Goal: Task Accomplishment & Management: Manage account settings

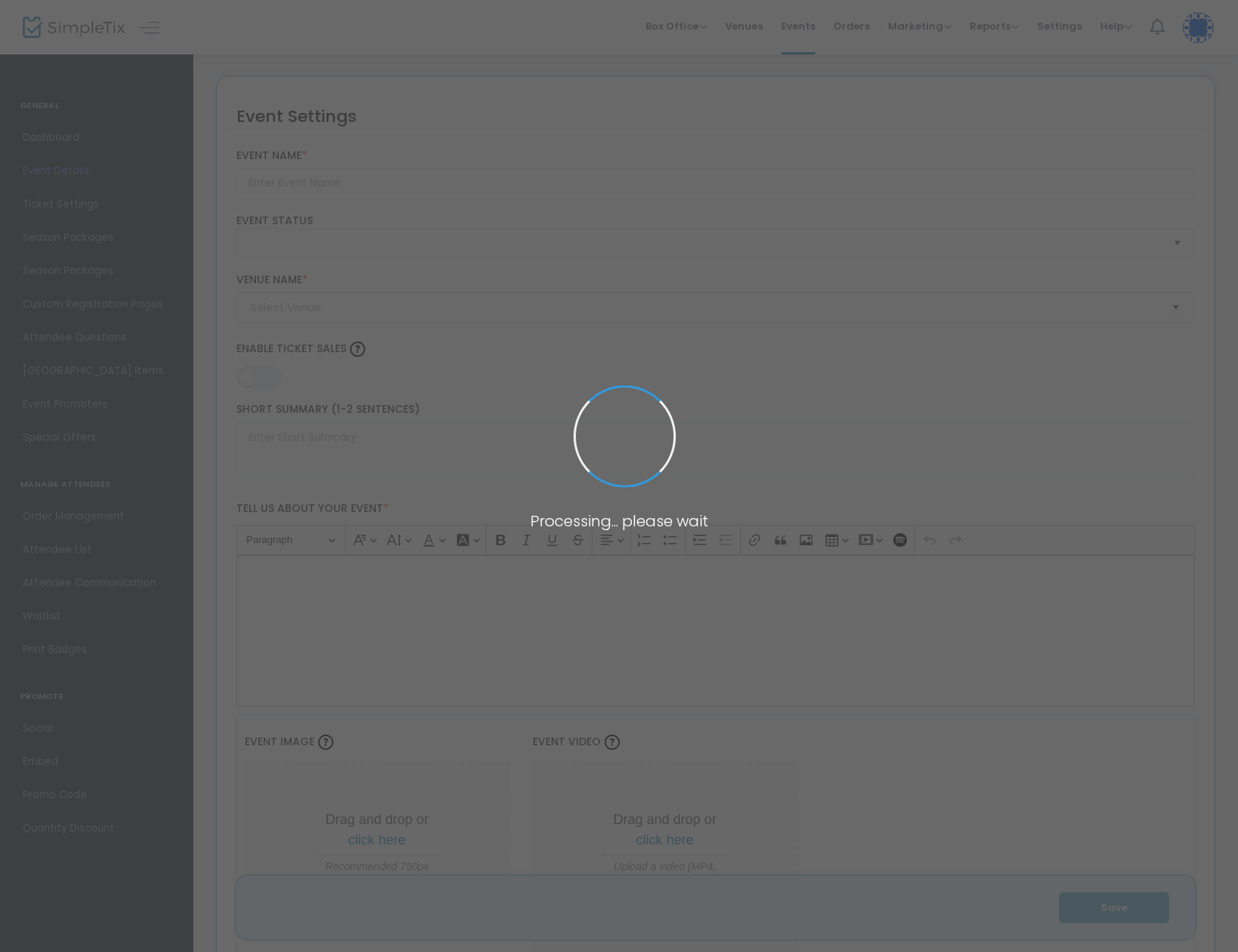
type input "Private Premiere of The Family Recipe Movie-"
type textarea "Premiere screening of The Family Recipe—a New Jersey made - indie comedy—at Rea…"
type input "6.625 %"
type input "Buy Tickets"
type input "Reading Cinemas"
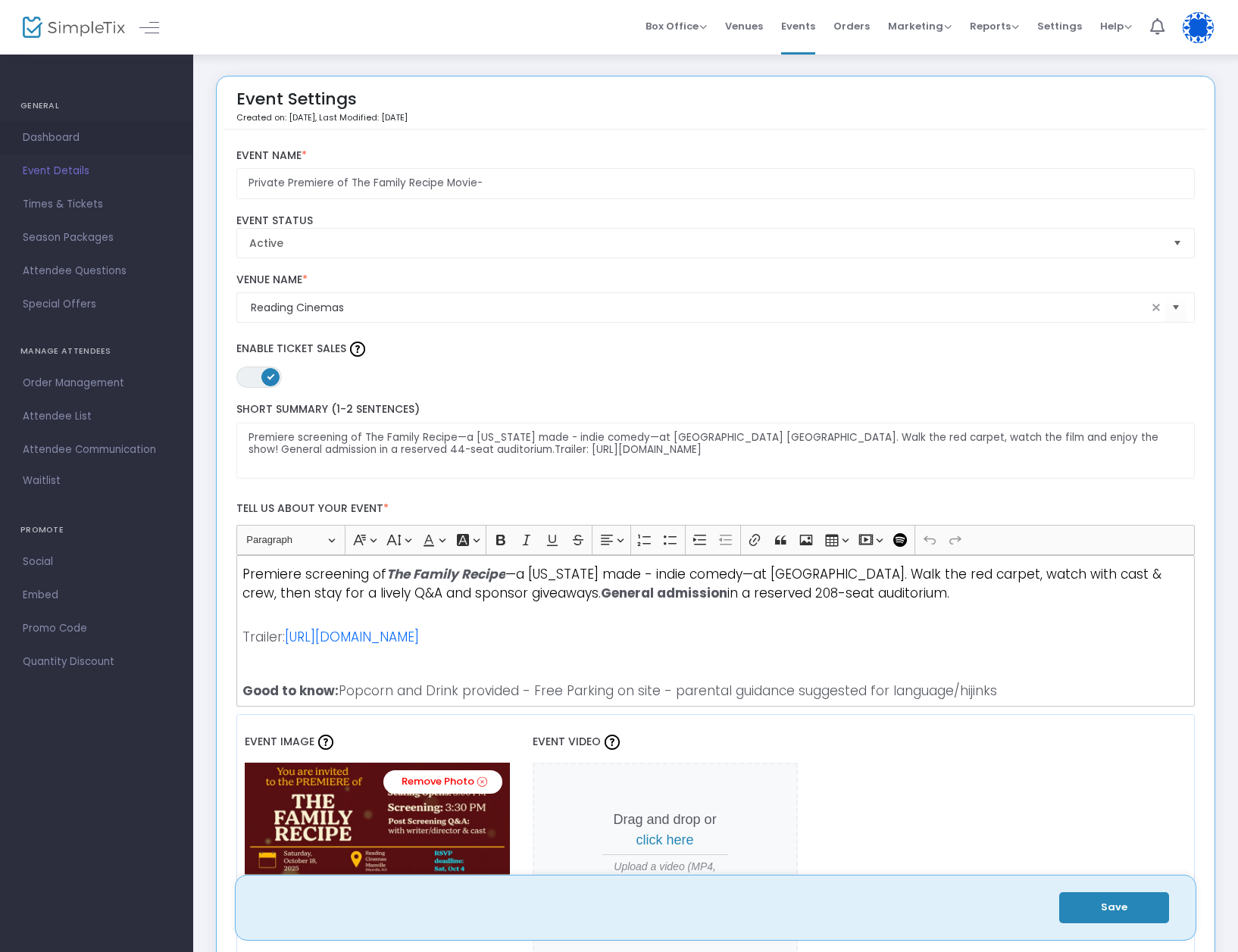
click at [40, 138] on span "Dashboard" at bounding box center [97, 138] width 148 height 20
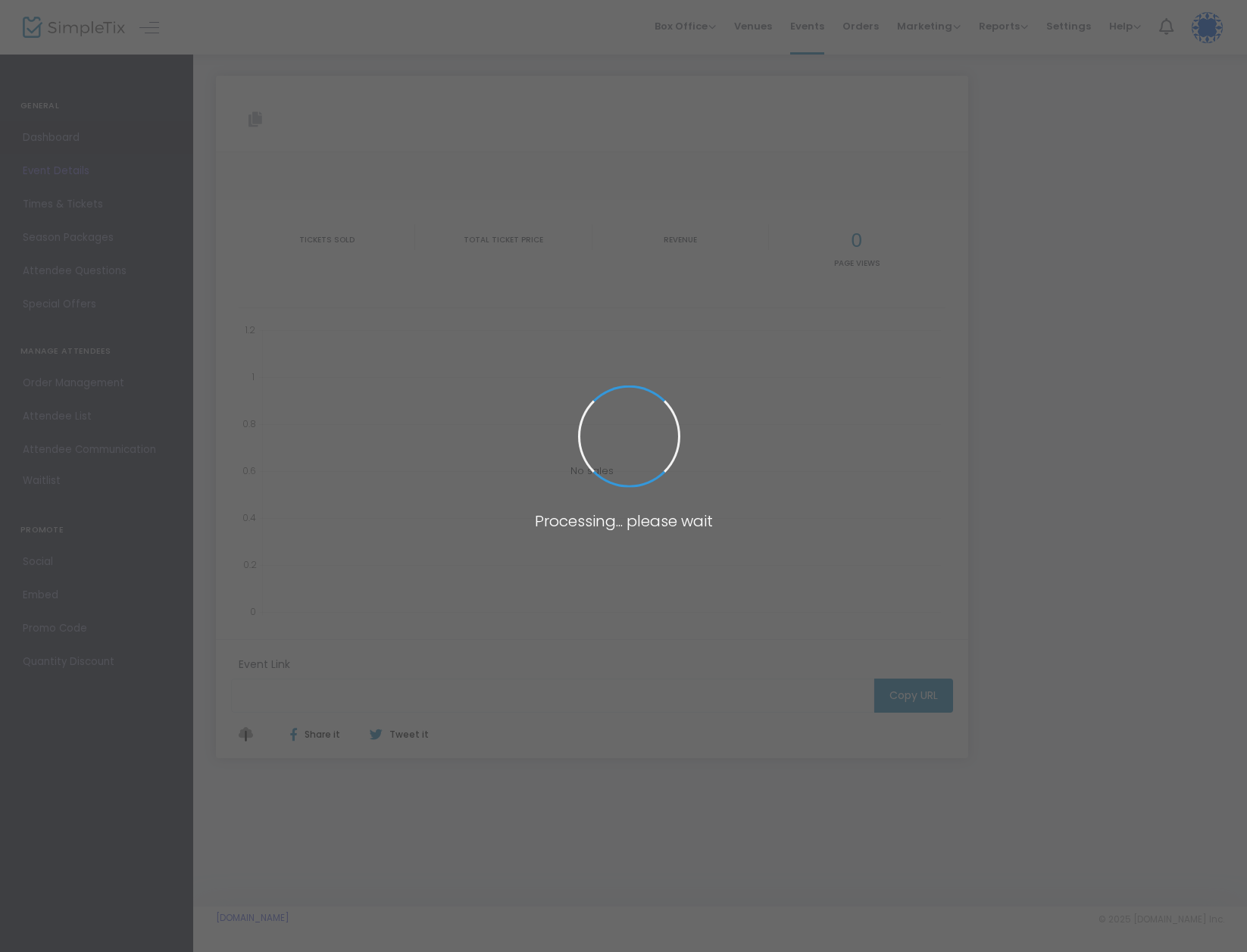
type input "[URL][DOMAIN_NAME]"
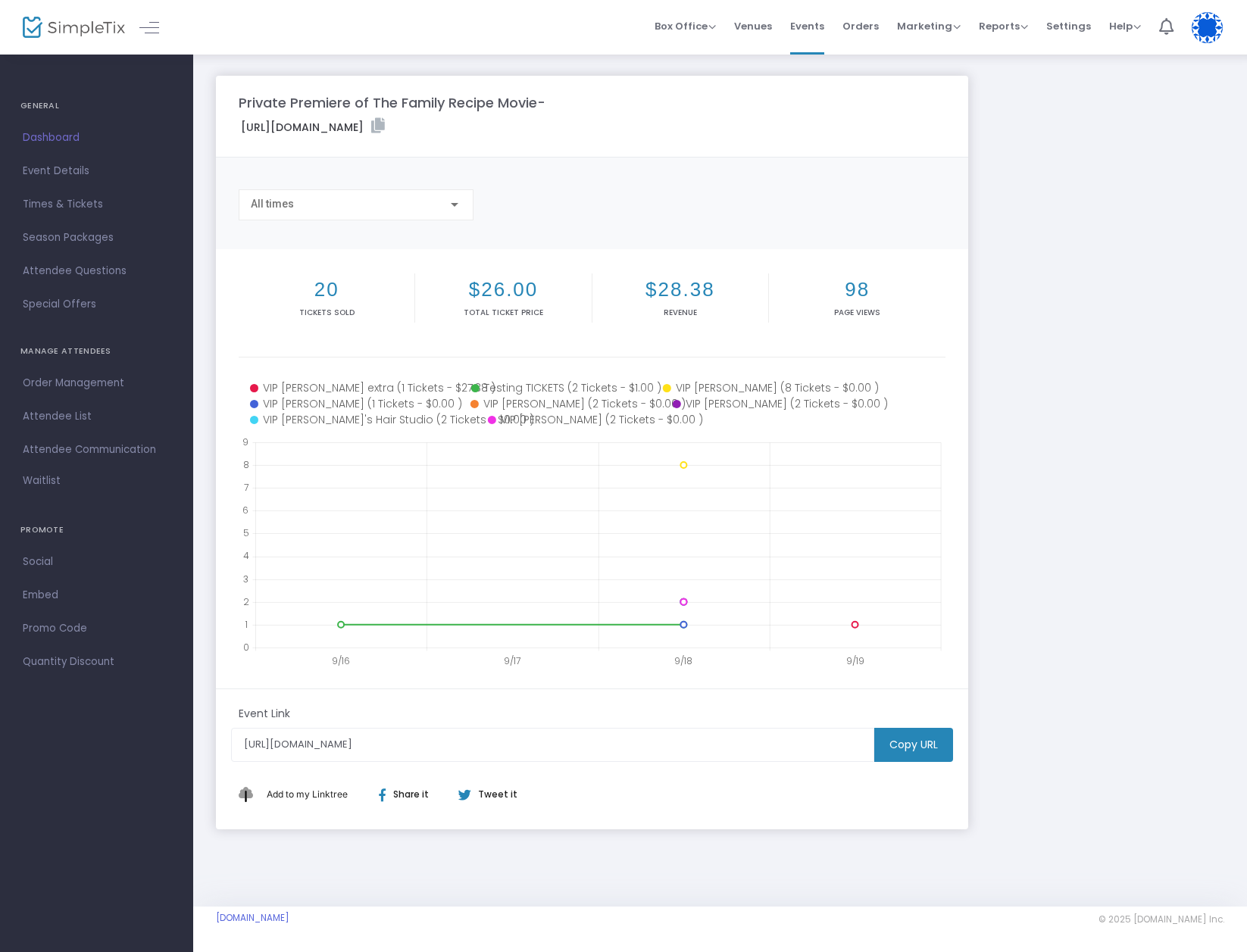
click at [463, 209] on div "All times" at bounding box center [356, 205] width 235 height 31
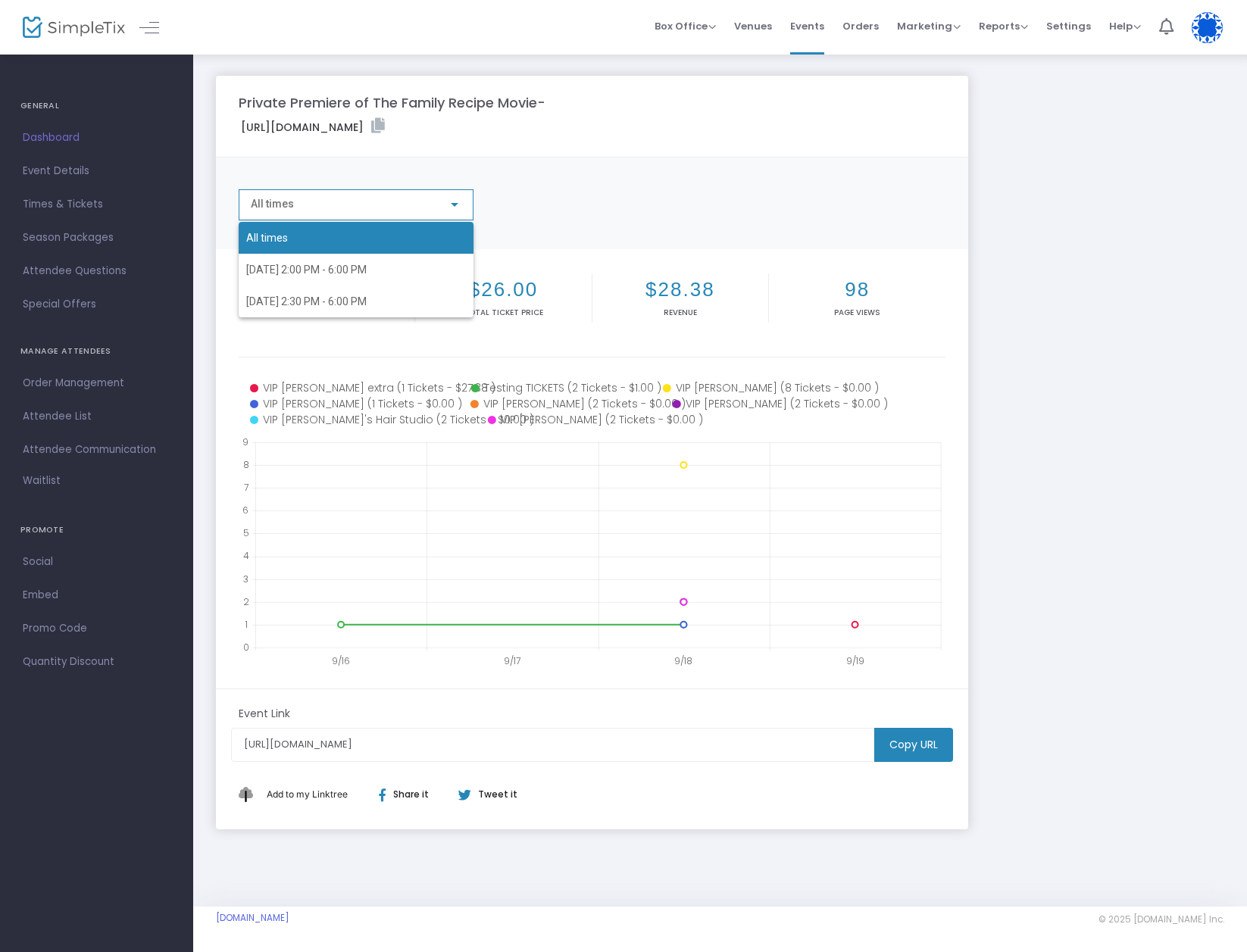
click at [1185, 309] on div at bounding box center [623, 476] width 1247 height 952
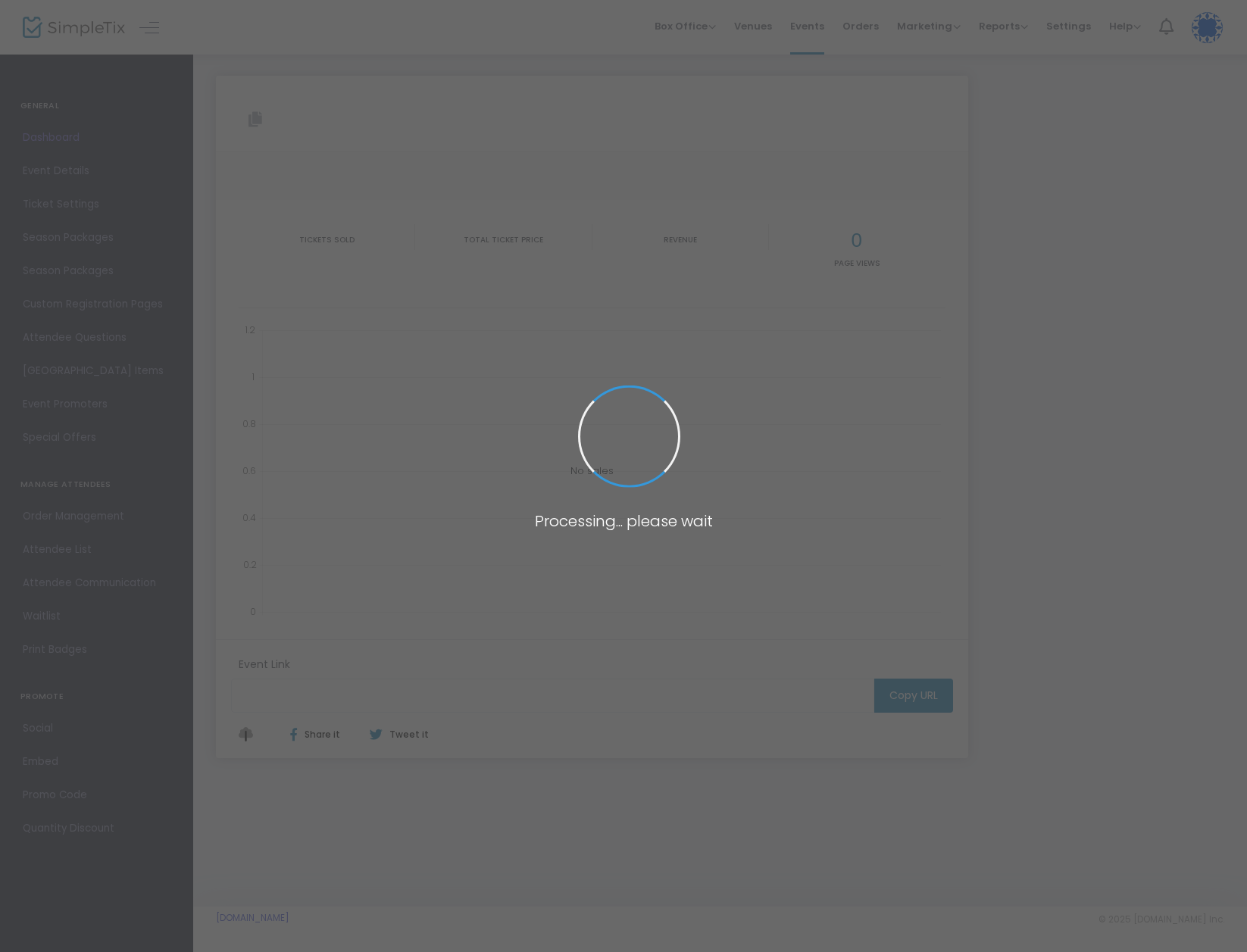
type input "[URL][DOMAIN_NAME]"
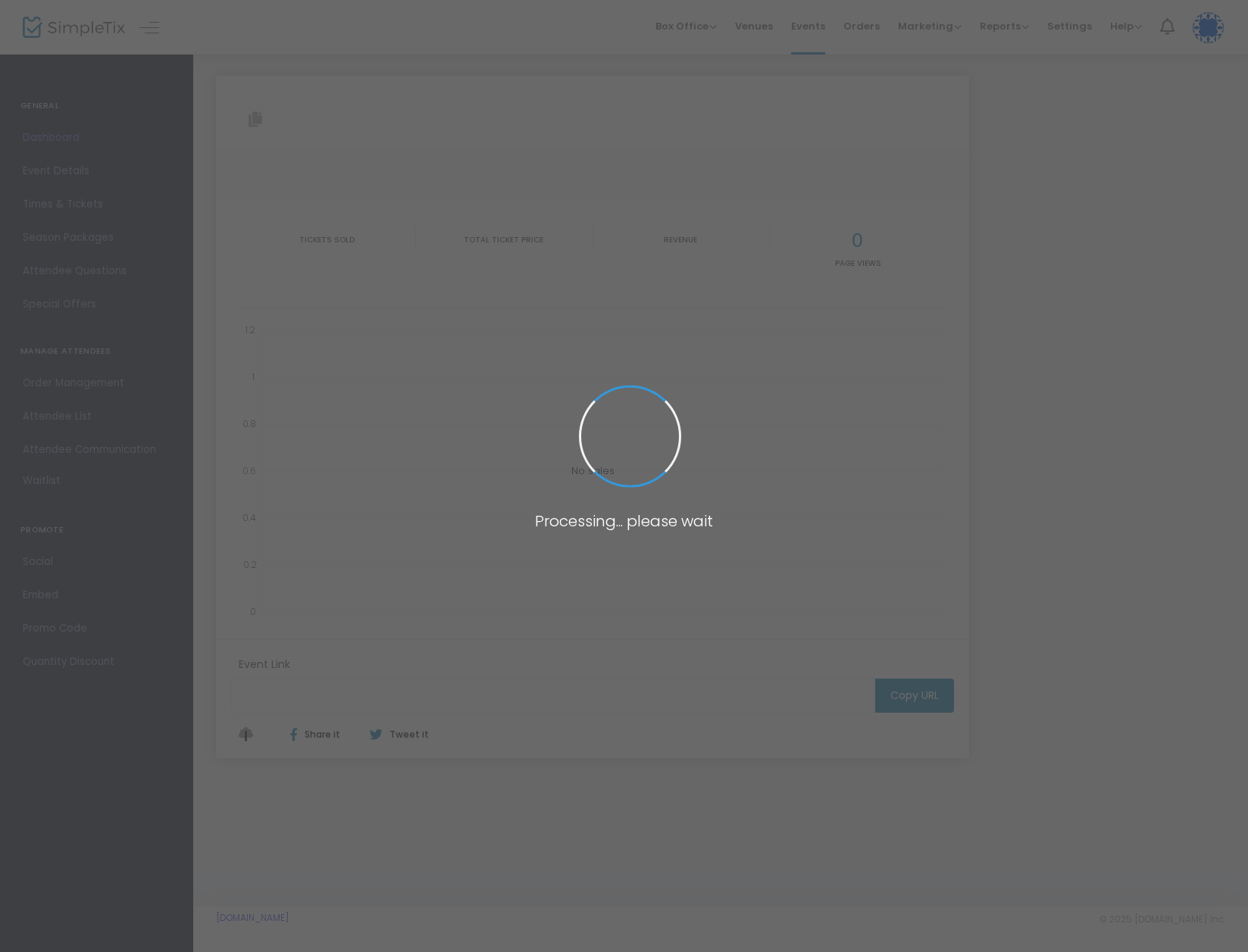
type input "[URL][DOMAIN_NAME]"
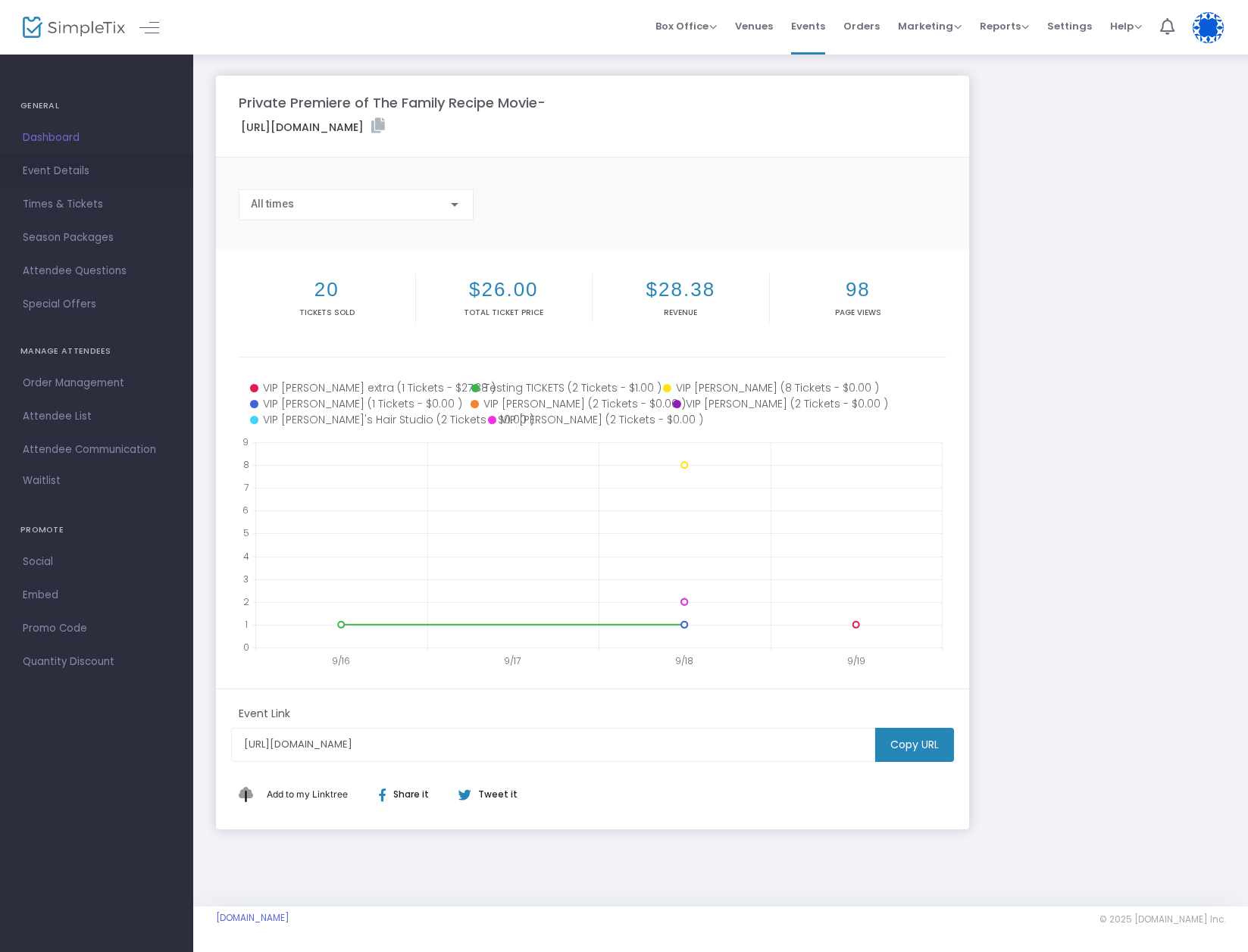
click at [68, 167] on span "Event Details" at bounding box center [97, 171] width 148 height 20
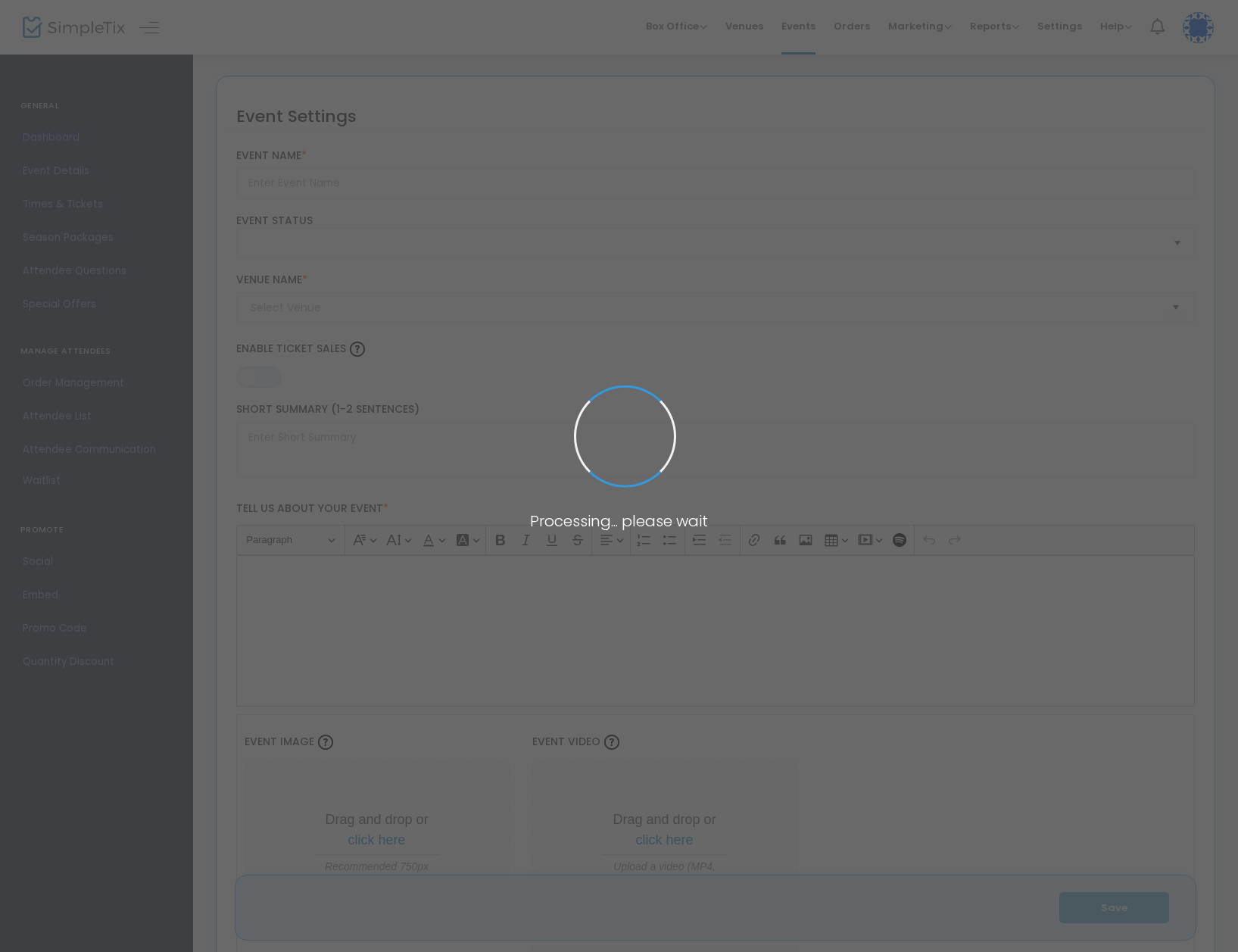
type input "Private Premiere of The Family Recipe Movie-"
type textarea "Premiere screening of The Family Recipe—a New Jersey made - indie comedy—at Rea…"
type input "6.625 %"
type input "Buy Tickets"
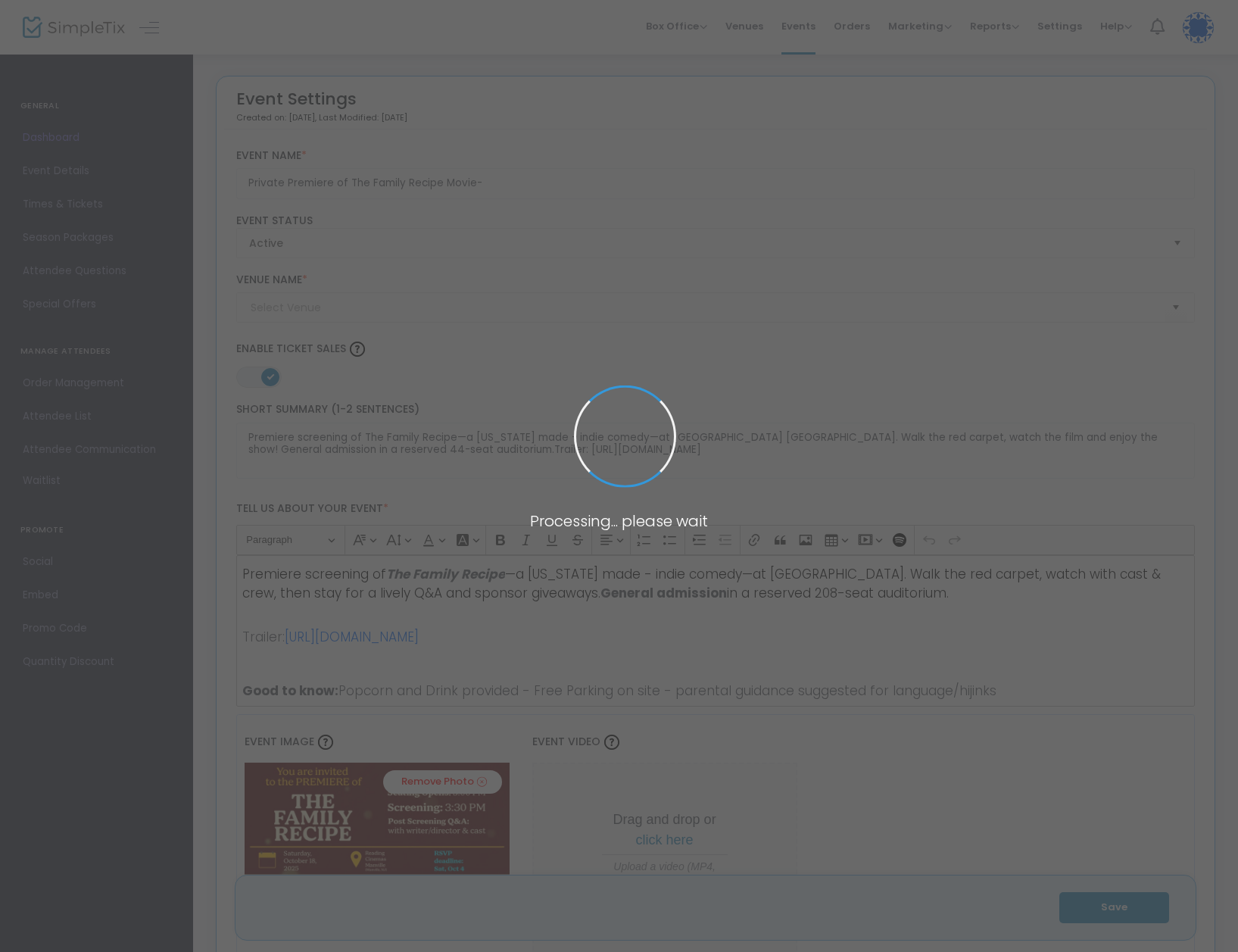
type input "Reading Cinemas"
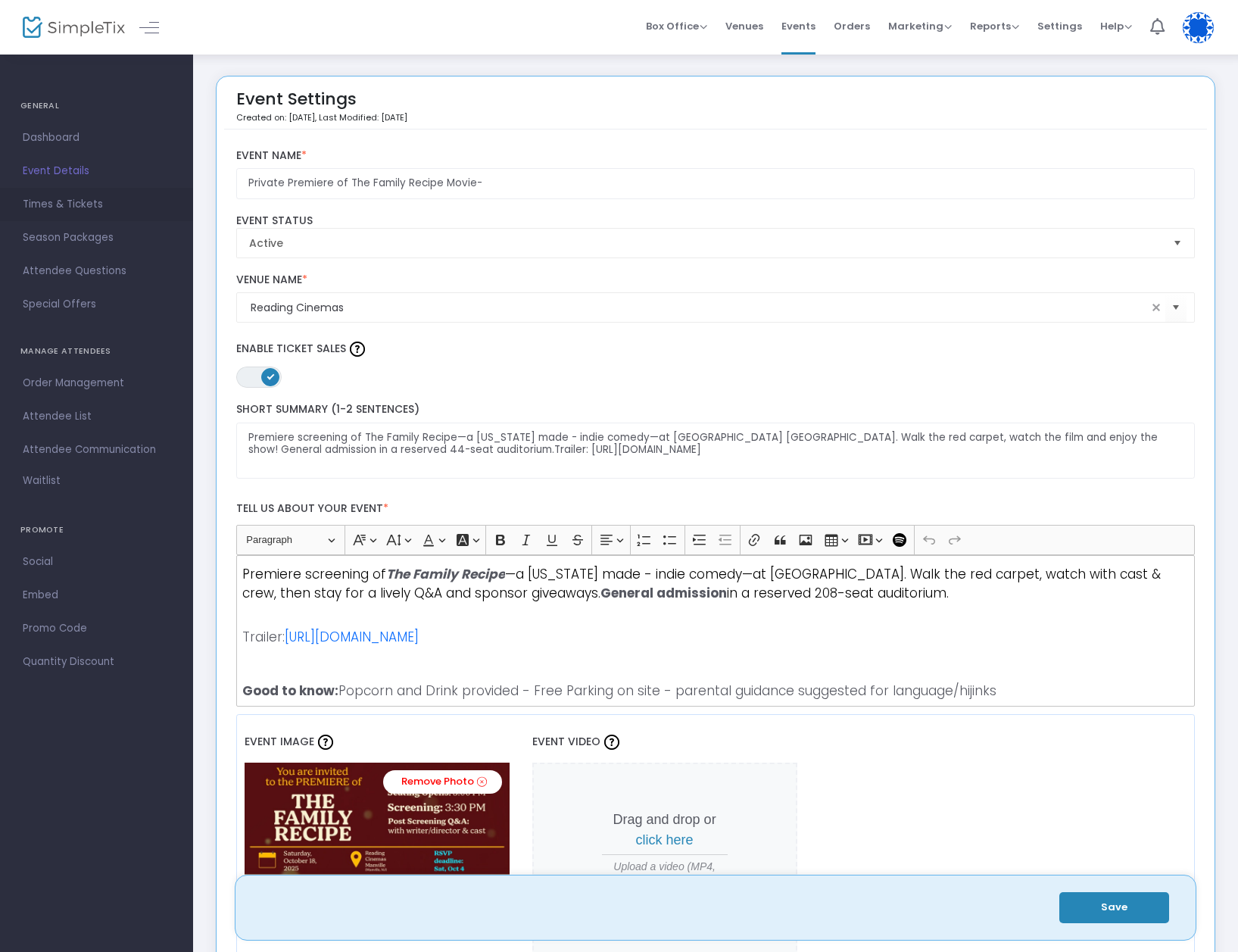
click at [70, 203] on span "Times & Tickets" at bounding box center [97, 204] width 148 height 20
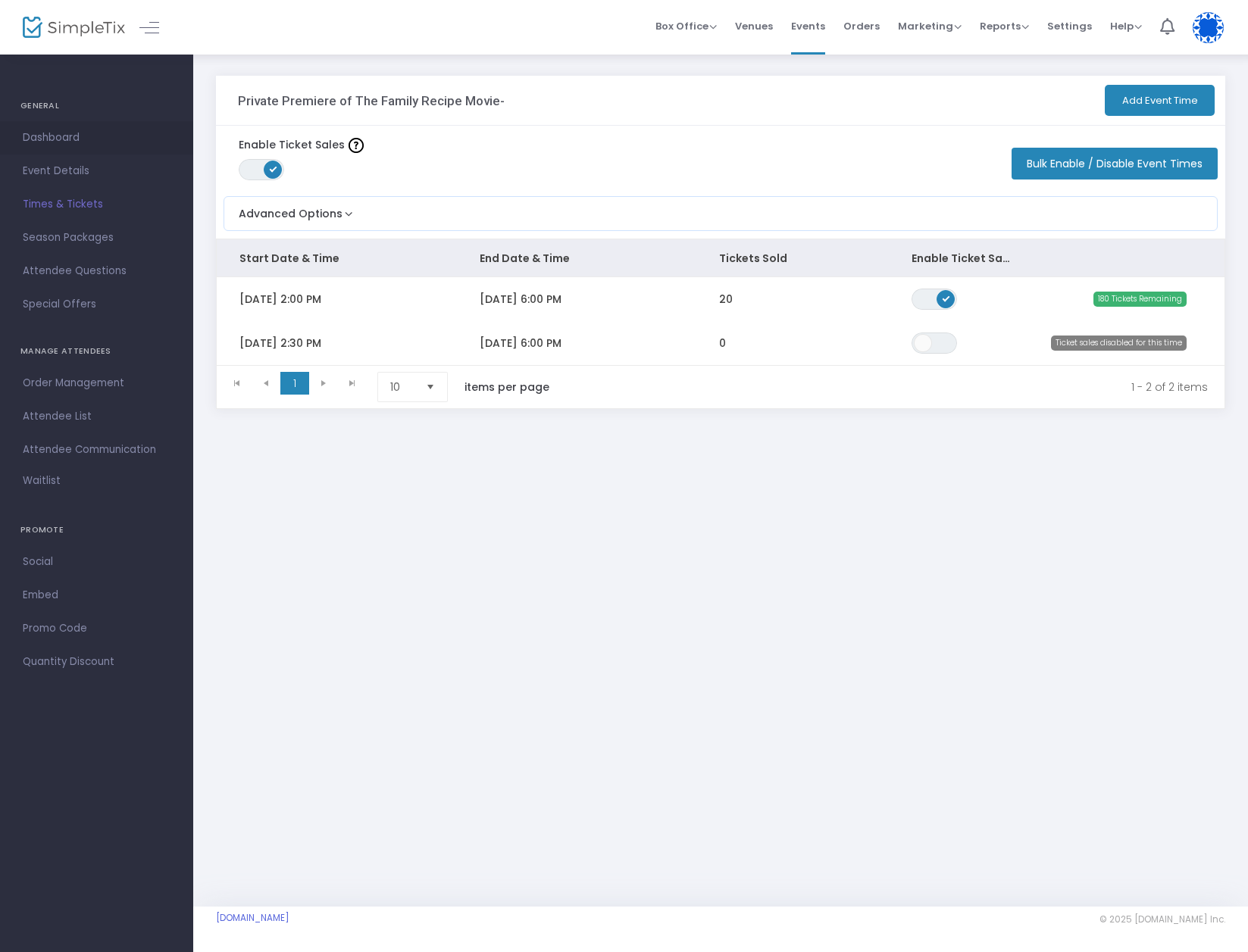
click at [57, 130] on span "Dashboard" at bounding box center [97, 138] width 148 height 20
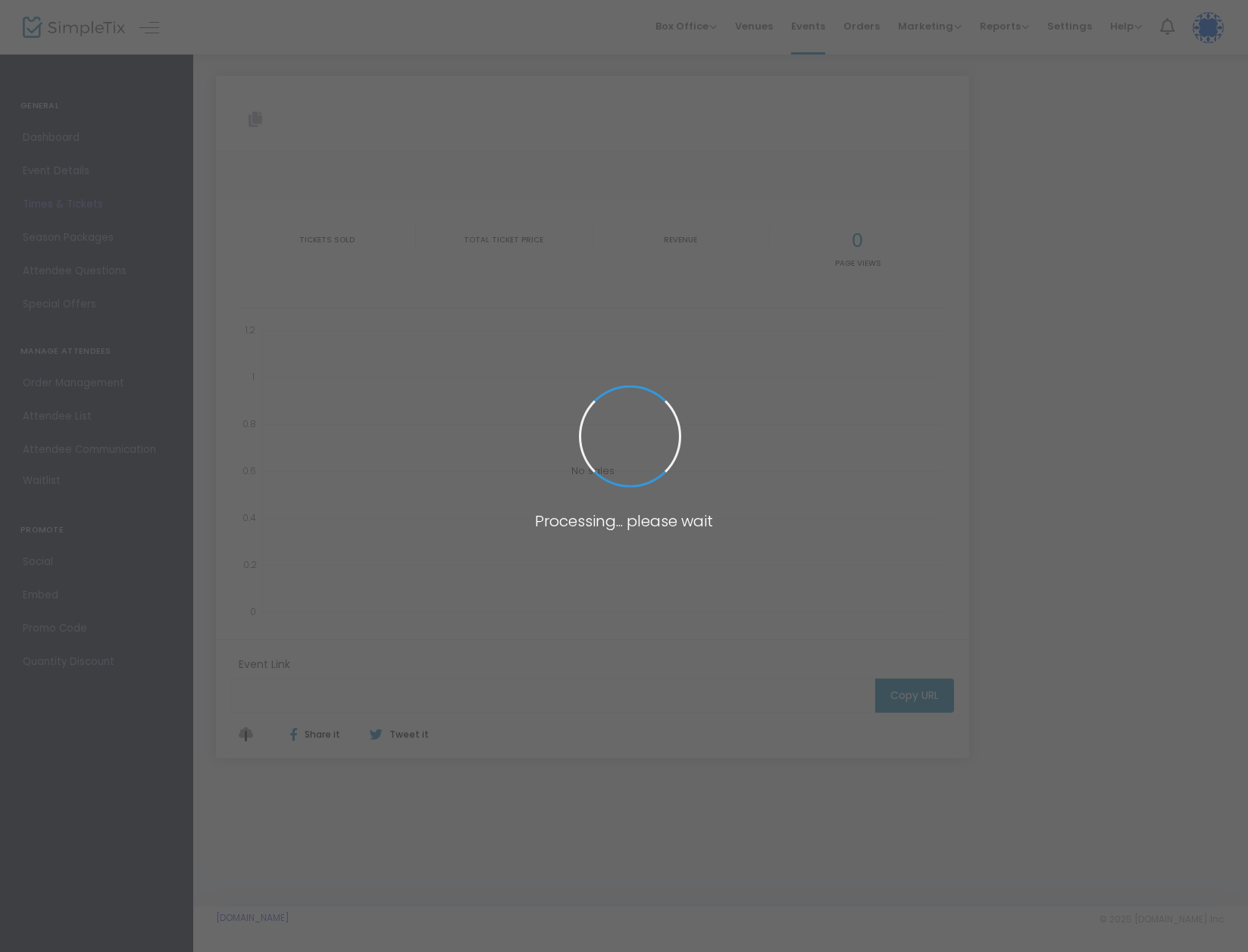
type input "[URL][DOMAIN_NAME]"
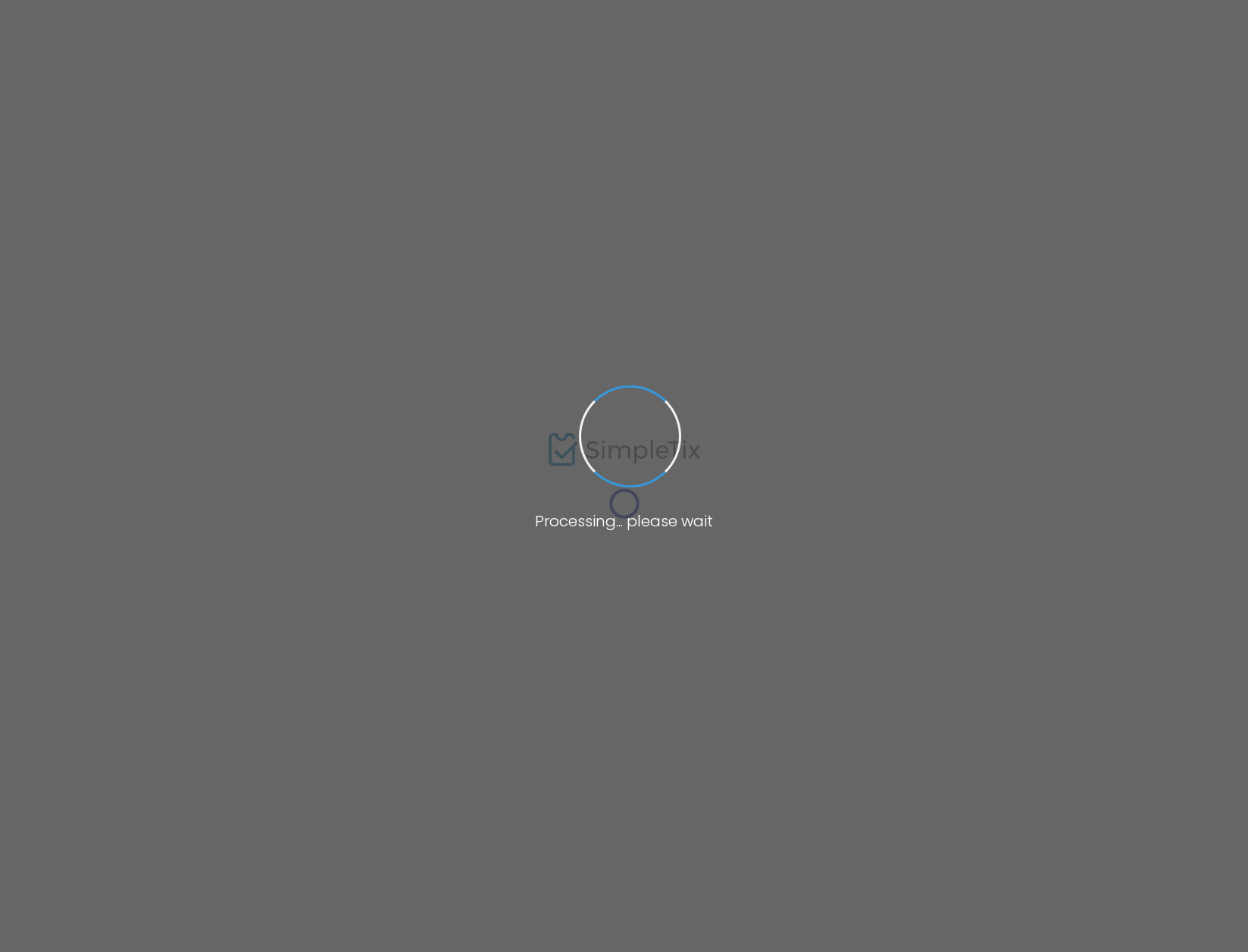
type input "[URL][DOMAIN_NAME]"
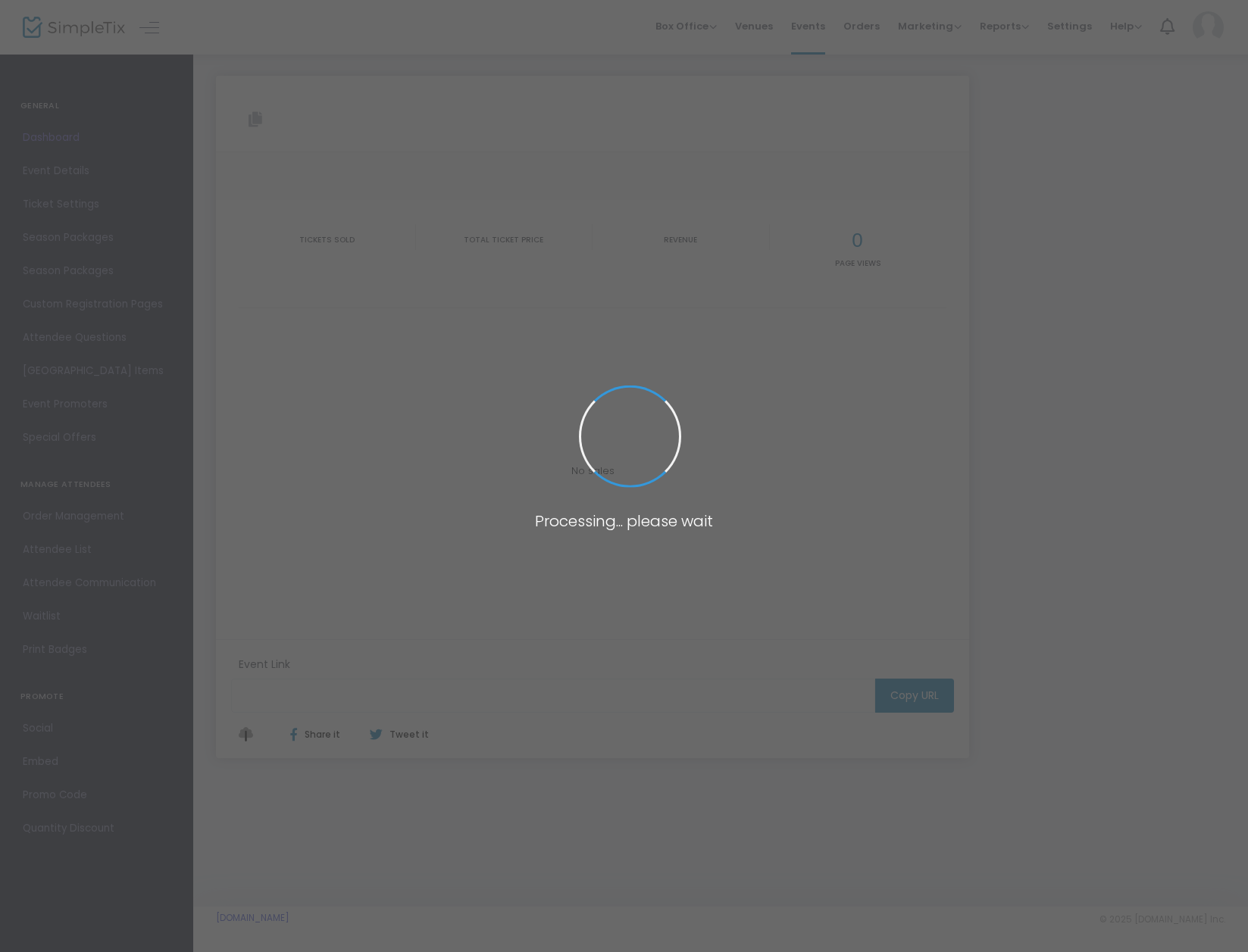
type input "[URL][DOMAIN_NAME]"
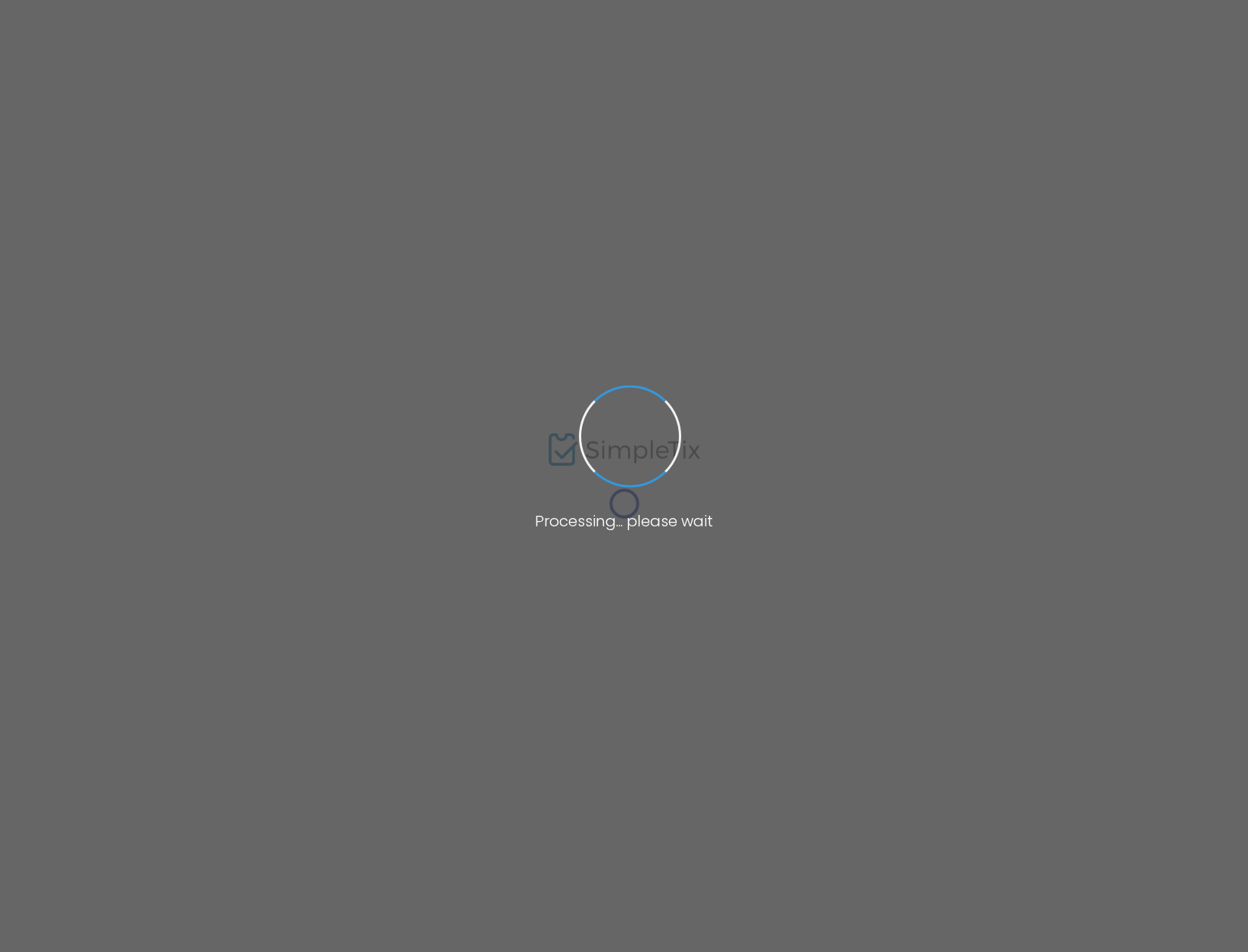
type input "[URL][DOMAIN_NAME]"
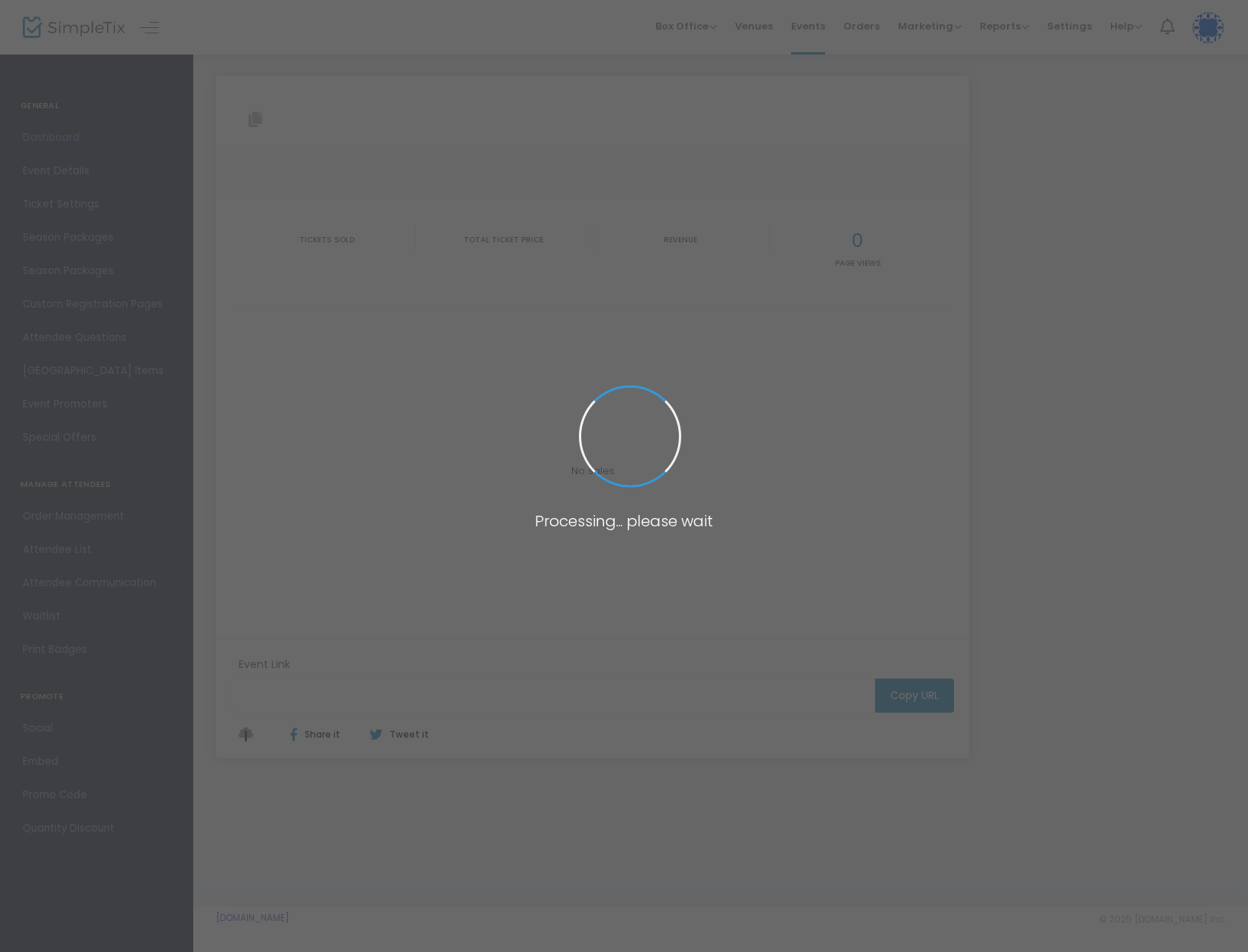
type input "[URL][DOMAIN_NAME]"
